Goal: Transaction & Acquisition: Purchase product/service

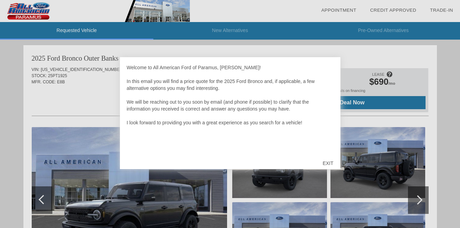
click at [330, 165] on div "EXIT" at bounding box center [328, 163] width 24 height 21
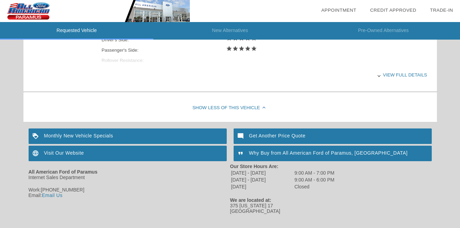
scroll to position [340, 0]
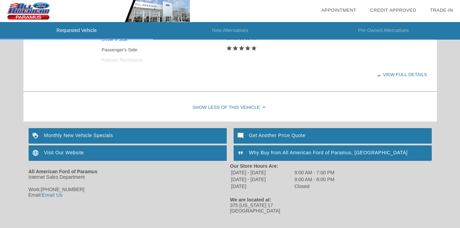
click at [410, 76] on div "View full details" at bounding box center [265, 74] width 326 height 17
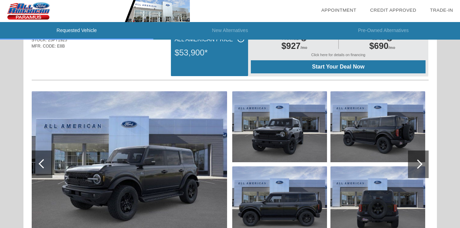
scroll to position [0, 0]
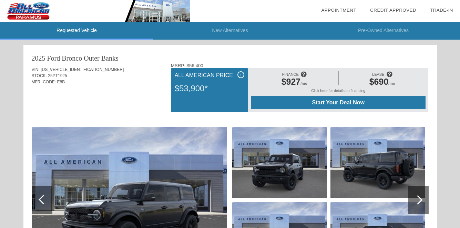
click at [327, 90] on div "Click here for details on financing" at bounding box center [338, 93] width 175 height 8
click at [332, 104] on span "Start Your Deal Now" at bounding box center [339, 103] width 158 height 6
click at [441, 10] on link "Trade-In" at bounding box center [441, 10] width 23 height 5
click at [63, 71] on span "[US_VEHICLE_IDENTIFICATION_NUMBER]" at bounding box center [82, 69] width 83 height 5
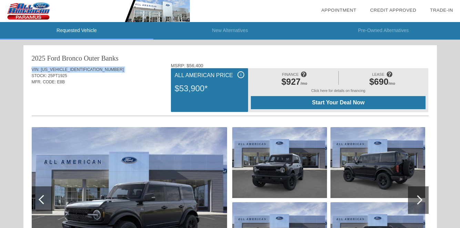
click at [63, 71] on span "[US_VEHICLE_IDENTIFICATION_NUMBER]" at bounding box center [82, 69] width 83 height 5
copy div "VIN: [US_VEHICLE_IDENTIFICATION_NUMBER]"
